Goal: Task Accomplishment & Management: Manage account settings

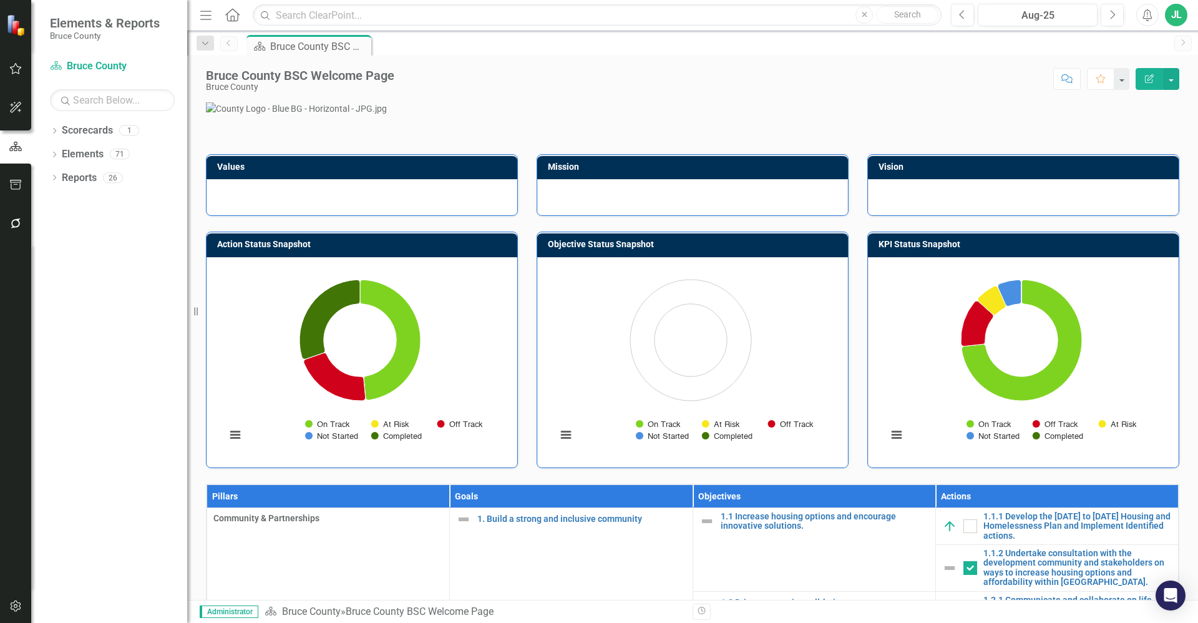
click at [1104, 115] on p at bounding box center [693, 108] width 974 height 12
click at [16, 72] on icon "button" at bounding box center [15, 69] width 13 height 10
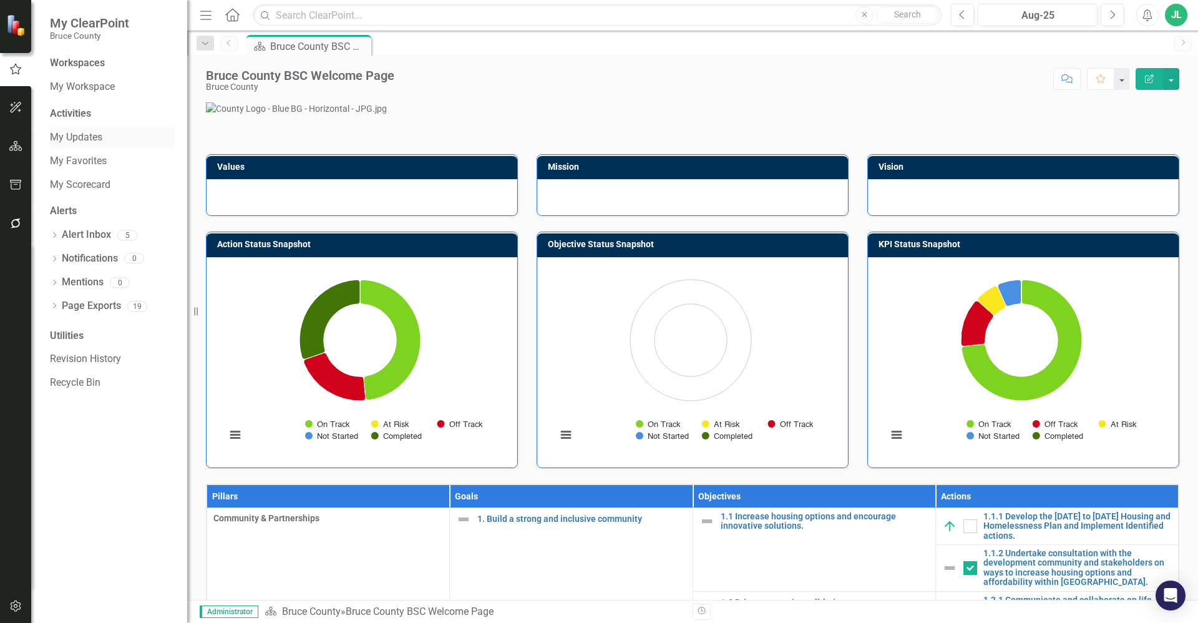
click at [85, 134] on link "My Updates" at bounding box center [112, 137] width 125 height 14
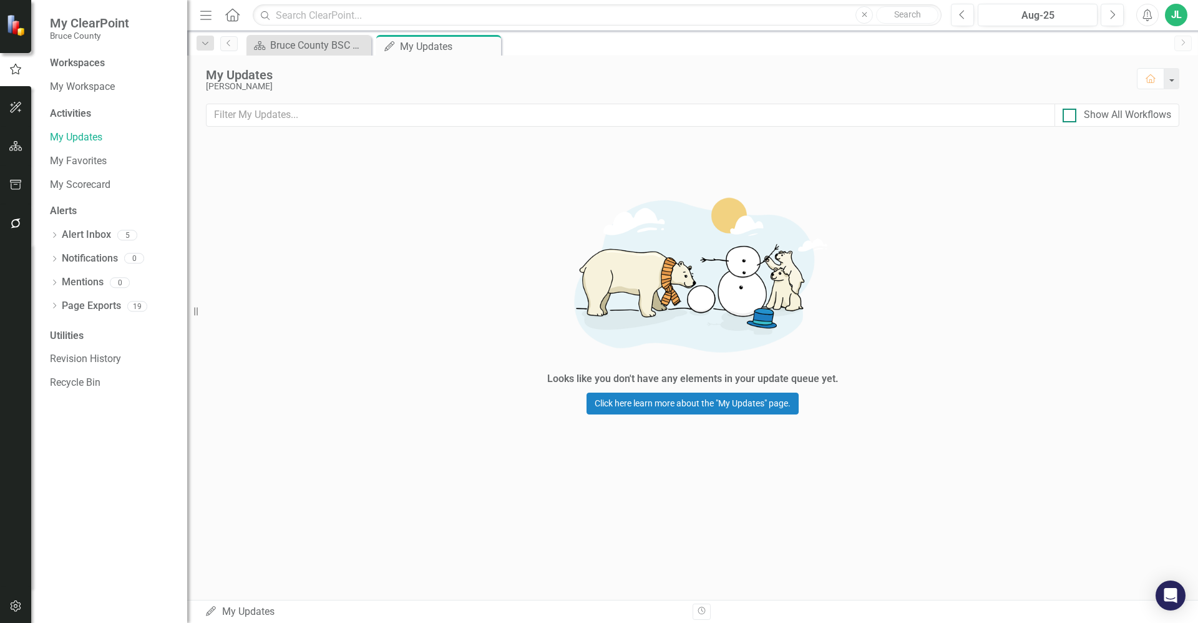
click at [1070, 117] on div at bounding box center [1070, 116] width 14 height 14
click at [1070, 117] on input "Show All Workflows" at bounding box center [1067, 113] width 8 height 8
checkbox input "true"
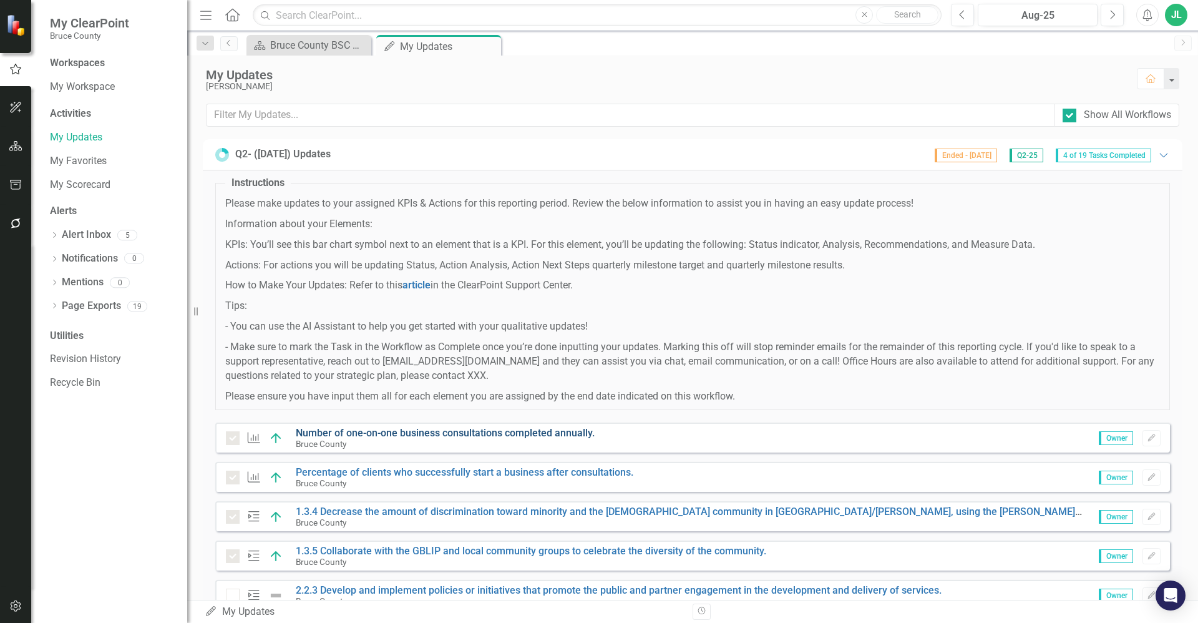
click at [436, 433] on link "Number of one-on-one business consultations completed annually." at bounding box center [445, 433] width 299 height 12
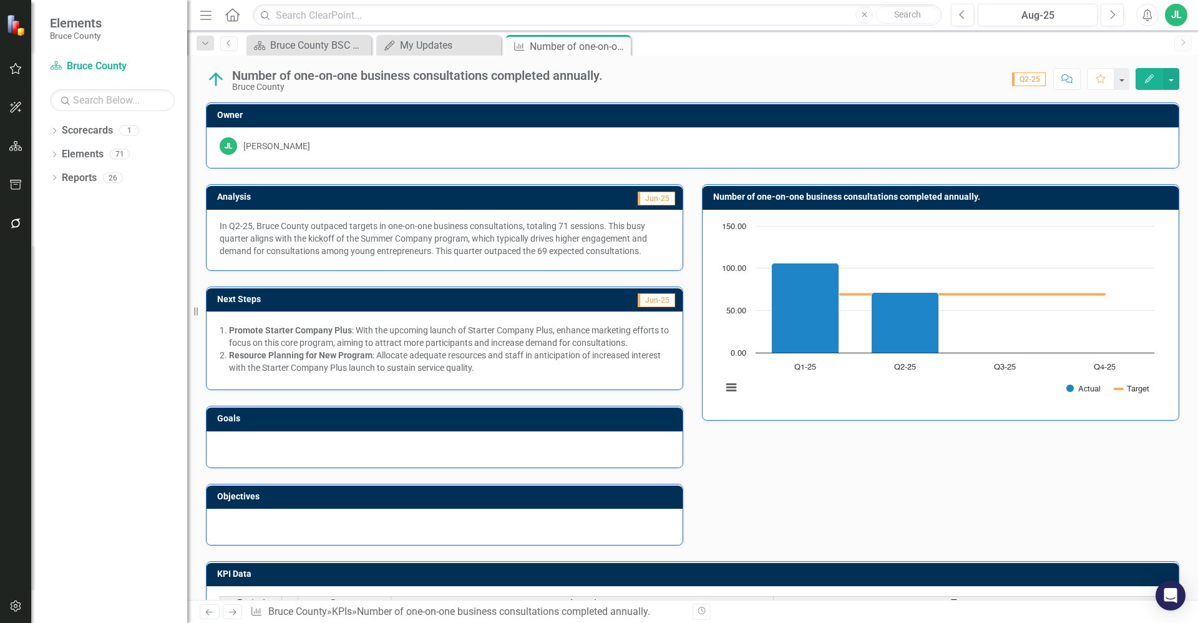
click at [824, 84] on div "Score: N/A Q2-25 Completed Comment Favorite Edit" at bounding box center [894, 78] width 570 height 21
click at [217, 81] on img at bounding box center [216, 79] width 20 height 20
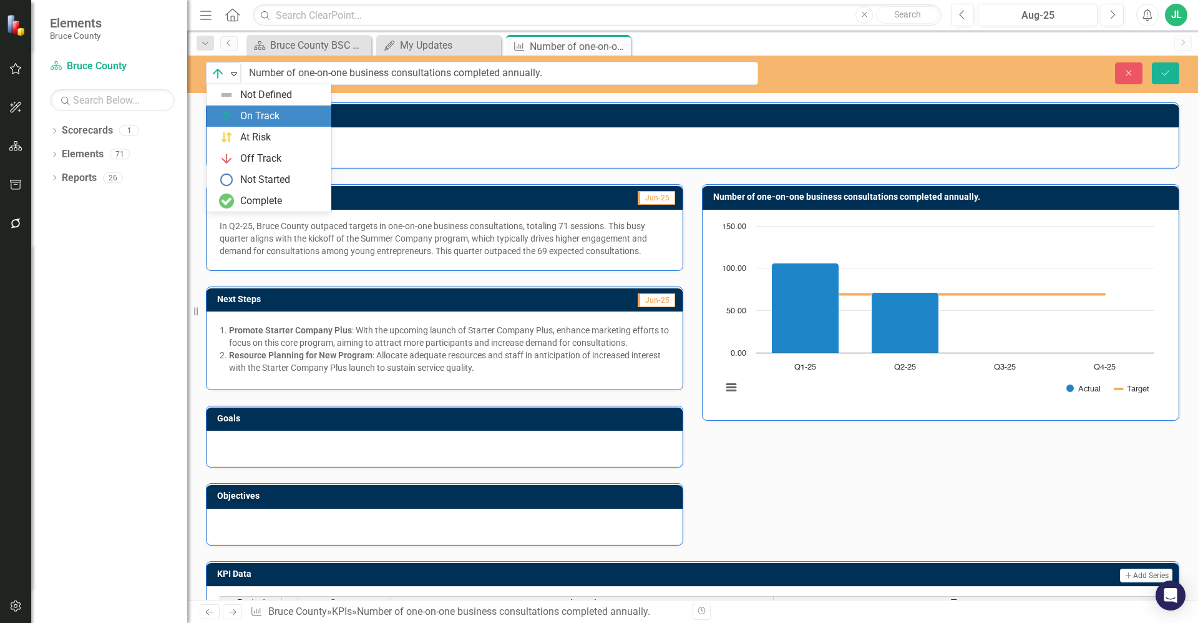
click at [217, 81] on div "On Track" at bounding box center [218, 73] width 19 height 17
click at [1022, 511] on div "Analysis Jun-25 In Q2-25, Bruce County outpaced targets in one-on-one business …" at bounding box center [693, 356] width 992 height 377
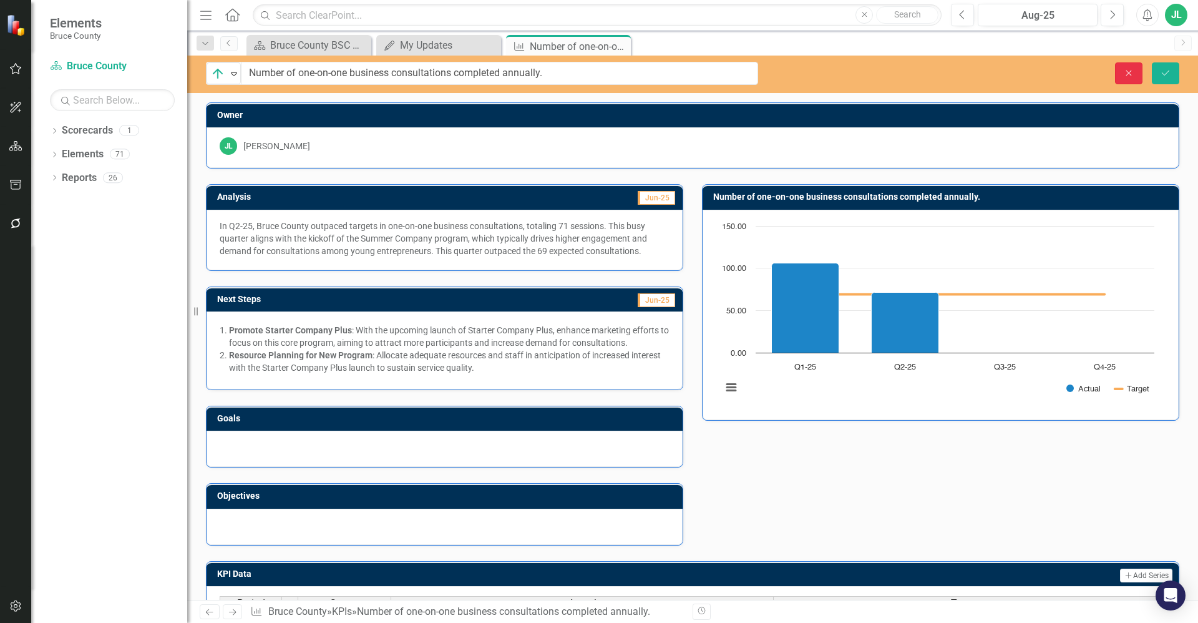
click at [1139, 68] on button "Close" at bounding box center [1128, 73] width 27 height 22
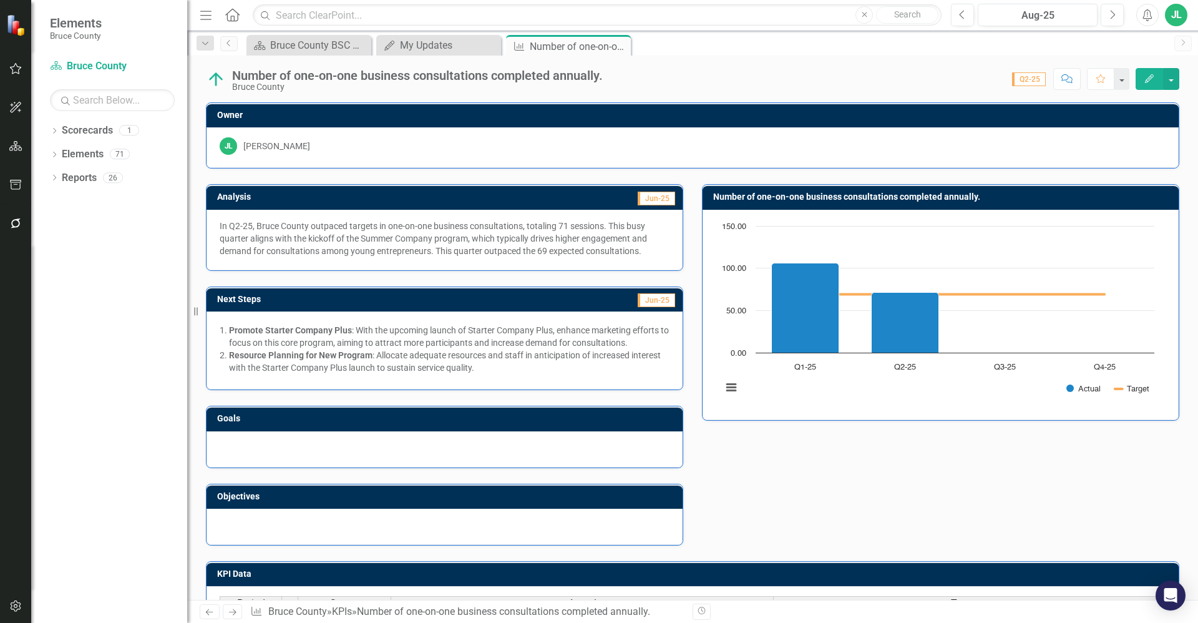
click at [19, 72] on icon "button" at bounding box center [15, 69] width 13 height 10
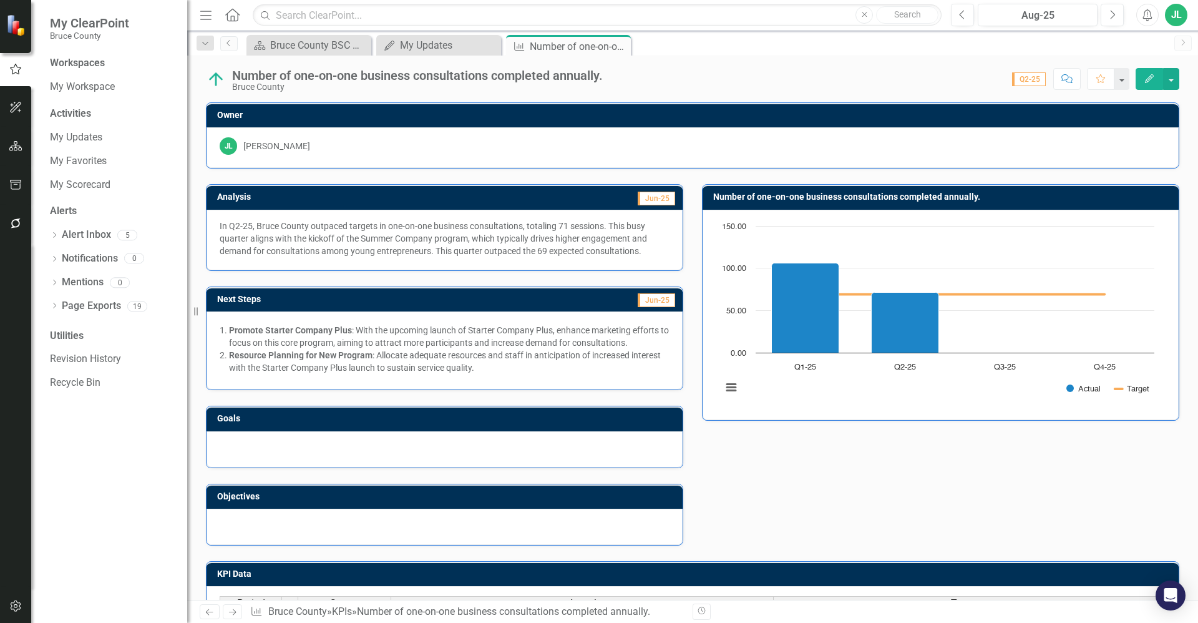
click at [962, 533] on div "Analysis Jun-25 In Q2-25, Bruce County outpaced targets in one-on-one business …" at bounding box center [693, 356] width 992 height 377
drag, startPoint x: 791, startPoint y: 480, endPoint x: 766, endPoint y: 468, distance: 28.2
click at [791, 480] on div "Analysis Jun-25 In Q2-25, Bruce County outpaced targets in one-on-one business …" at bounding box center [693, 356] width 992 height 377
click at [16, 70] on icon "button" at bounding box center [16, 69] width 14 height 11
click at [83, 90] on link "My Workspace" at bounding box center [112, 87] width 125 height 14
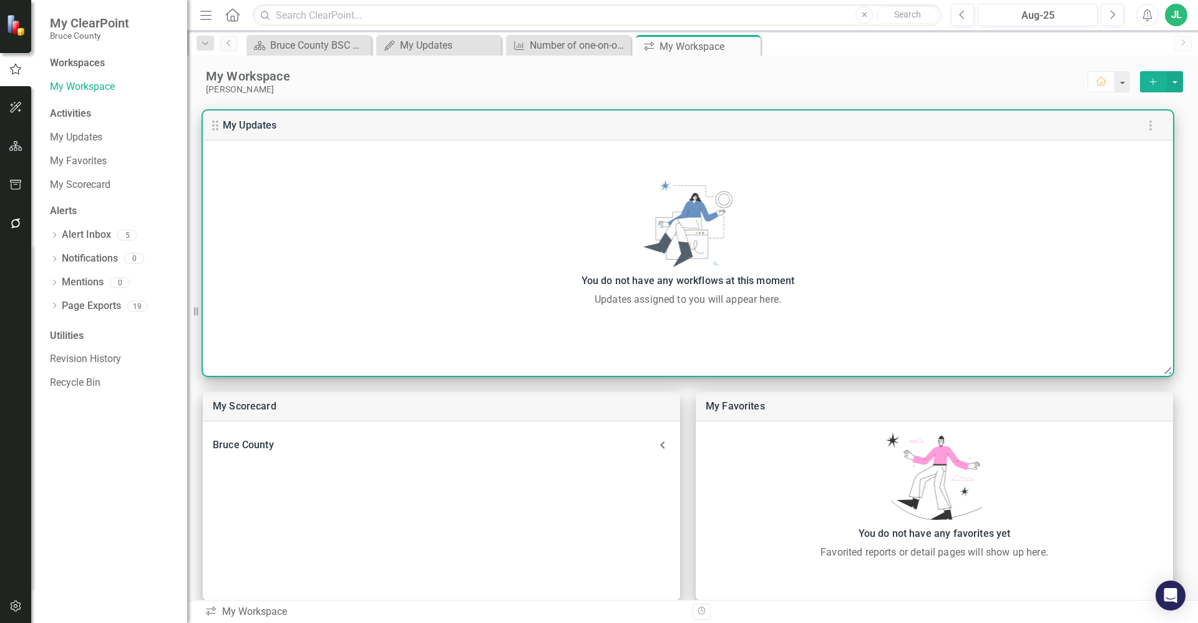
click at [757, 295] on div "Updates assigned to you will appear here." at bounding box center [688, 299] width 958 height 15
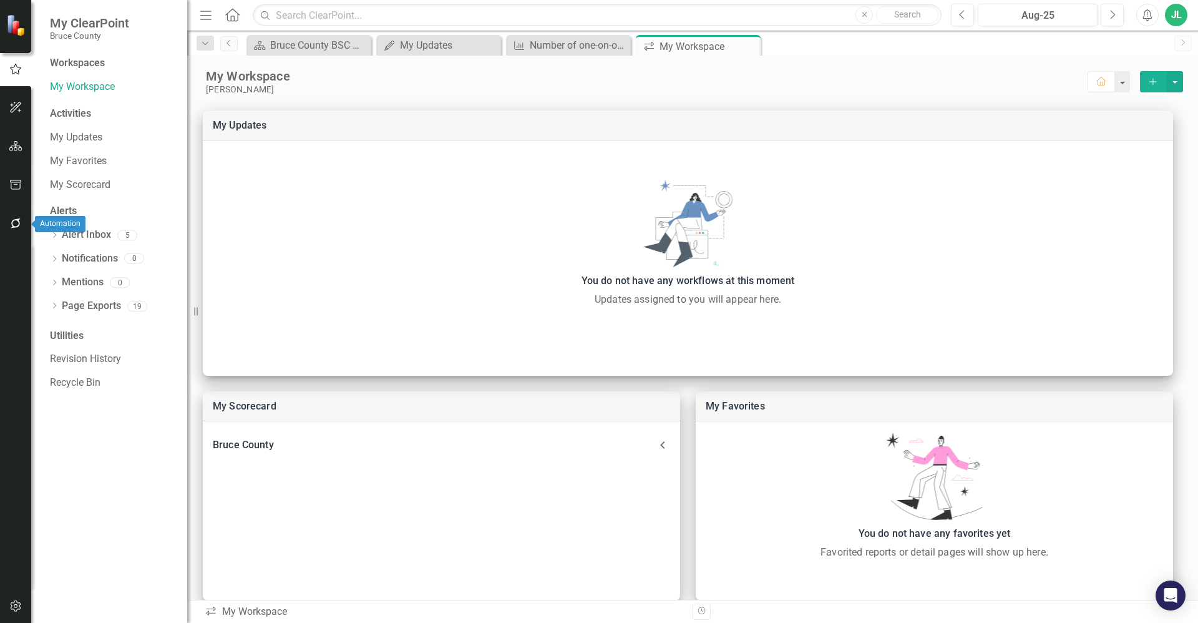
click at [21, 223] on icon "button" at bounding box center [15, 223] width 13 height 10
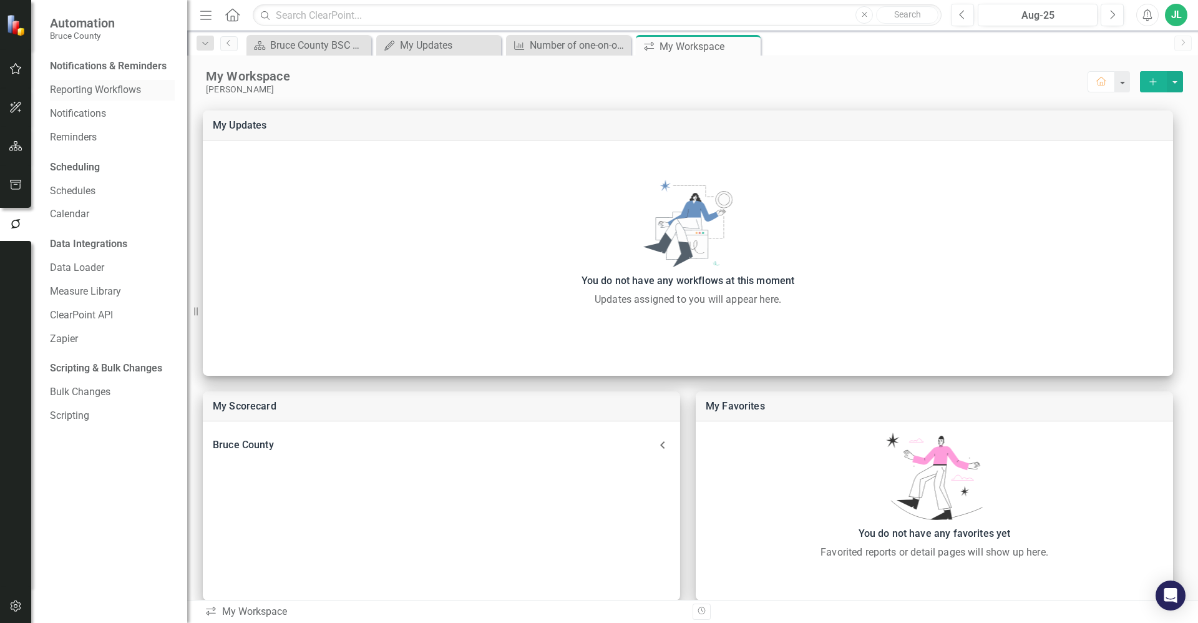
click at [114, 93] on link "Reporting Workflows" at bounding box center [112, 90] width 125 height 14
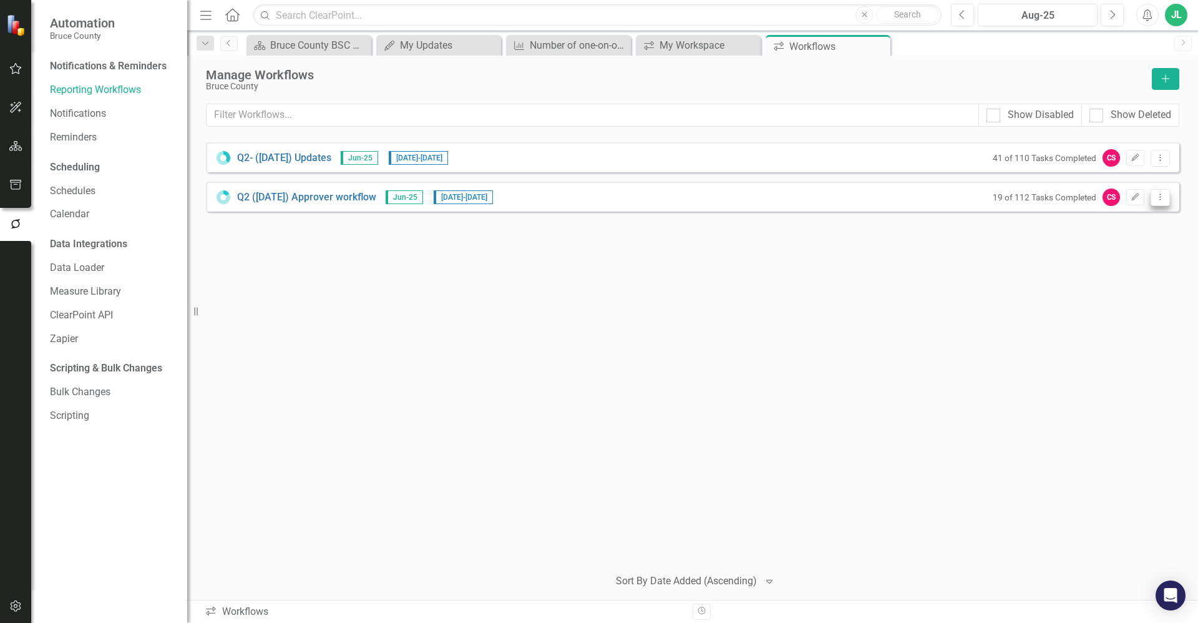
click at [1159, 198] on icon "Dropdown Menu" at bounding box center [1160, 197] width 11 height 8
click at [1143, 227] on link "Preview Preview Workflow" at bounding box center [1111, 218] width 115 height 23
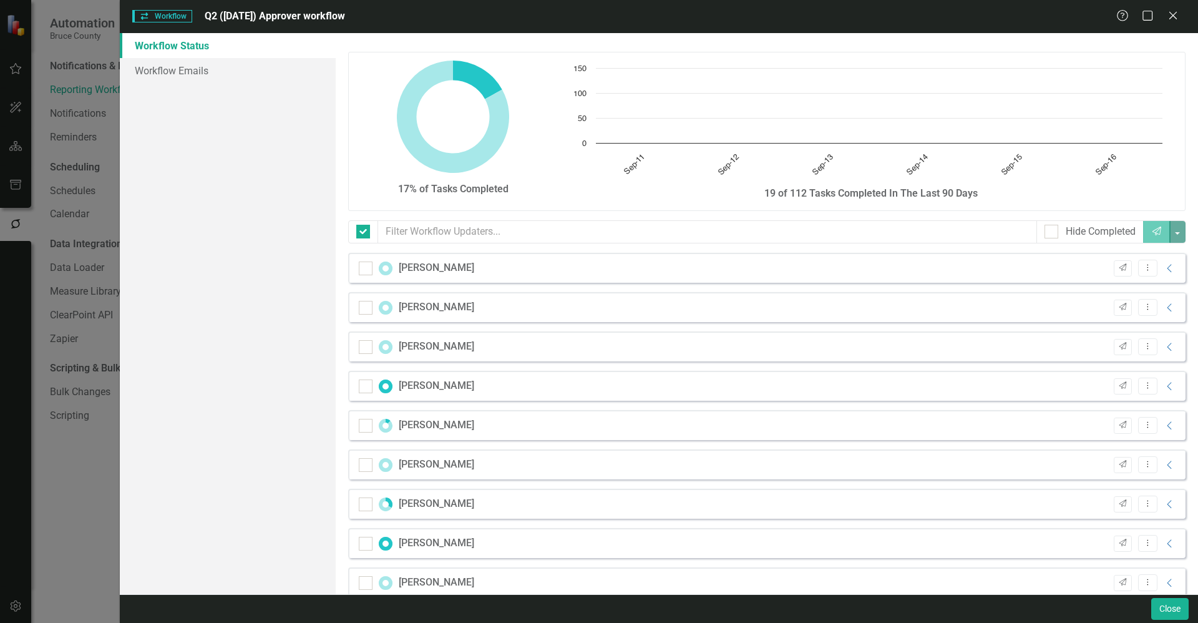
checkbox input "false"
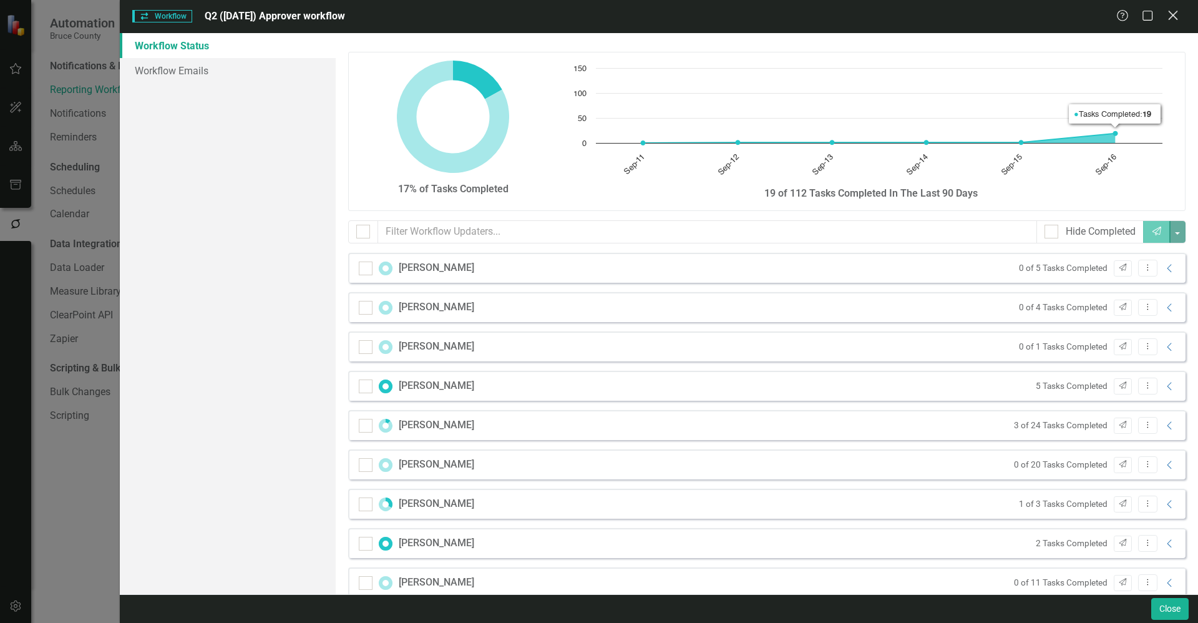
click at [1174, 17] on icon "Close" at bounding box center [1173, 15] width 16 height 12
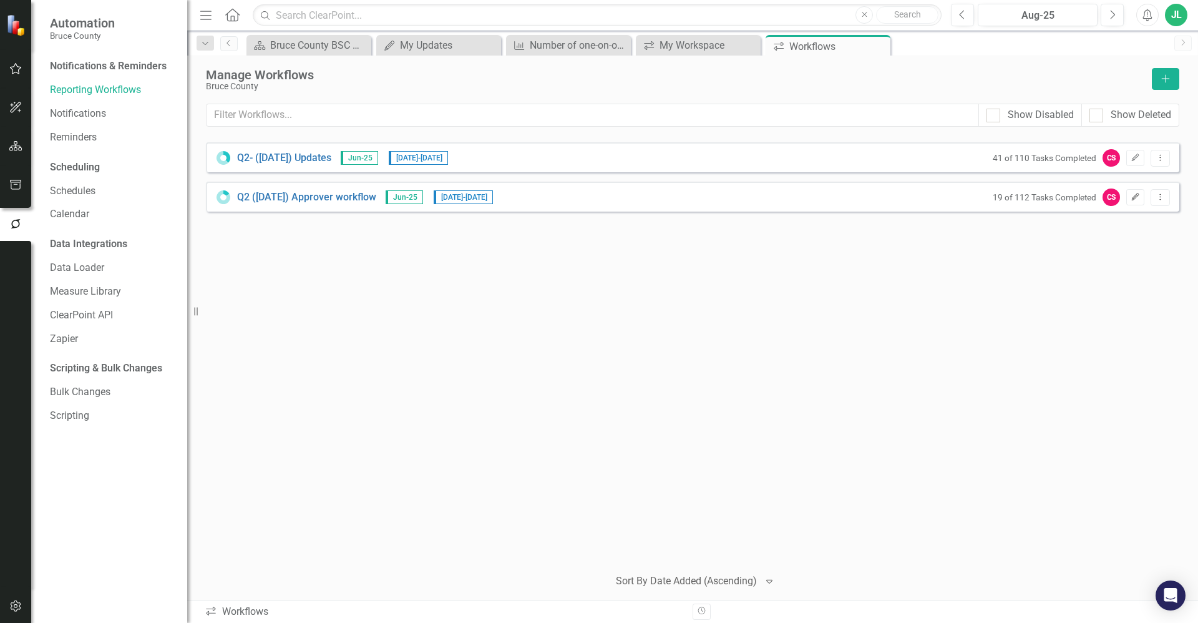
click at [1135, 200] on icon "Edit" at bounding box center [1135, 196] width 9 height 7
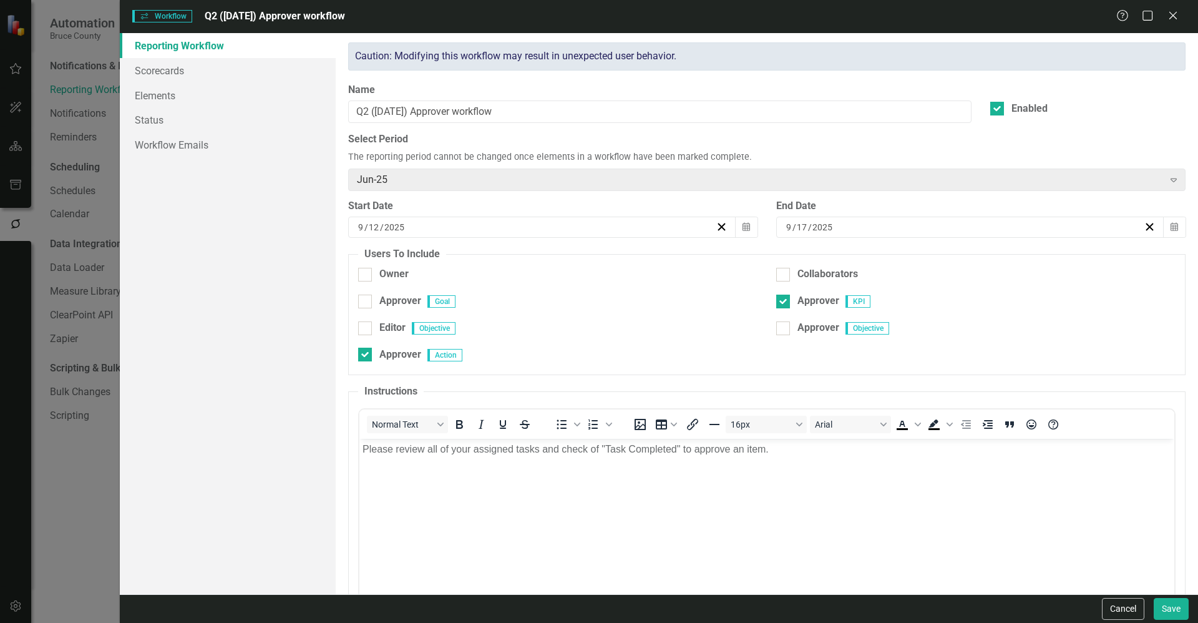
click at [873, 227] on div "[DATE]" at bounding box center [963, 227] width 359 height 12
click at [930, 364] on abbr "23" at bounding box center [932, 366] width 10 height 10
click at [1174, 610] on button "Save" at bounding box center [1171, 609] width 35 height 22
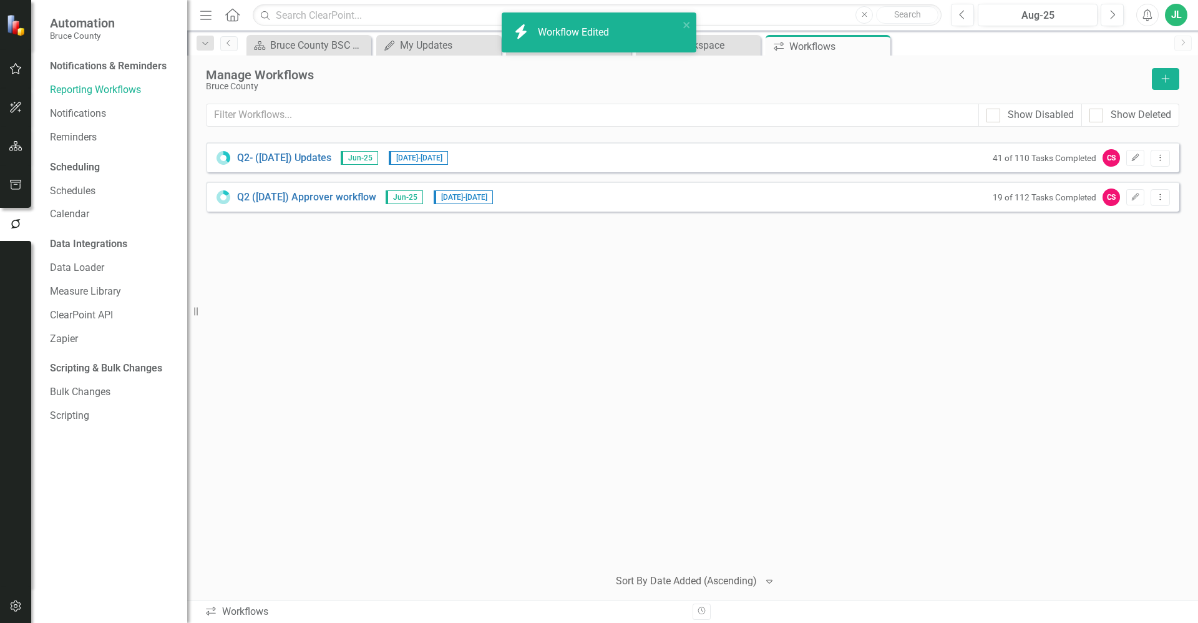
click at [785, 367] on div "Q2- ([DATE]) Updates Jun-25 [DATE] - [DATE] 41 of 110 Tasks Completed CS Edit D…" at bounding box center [693, 349] width 974 height 414
